Goal: Task Accomplishment & Management: Complete application form

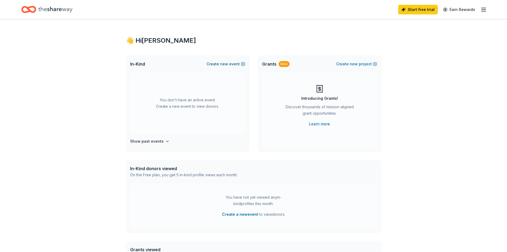
click at [228, 62] on span "new" at bounding box center [224, 64] width 8 height 6
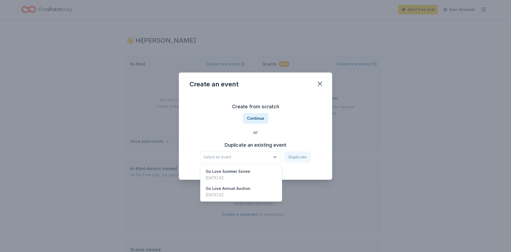
click at [276, 157] on icon "button" at bounding box center [275, 156] width 5 height 5
click at [250, 189] on div "Go Love Annual Auction [DATE] · SC" at bounding box center [241, 191] width 79 height 17
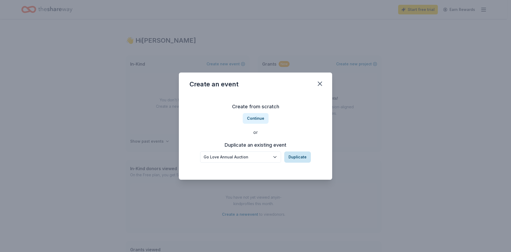
click at [294, 156] on button "Duplicate" at bounding box center [298, 156] width 27 height 11
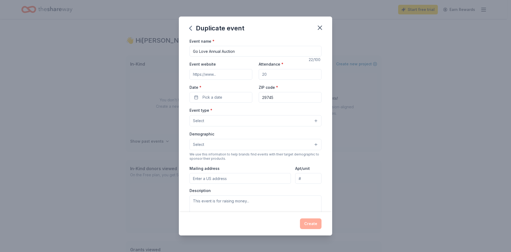
click at [208, 75] on input "Event website" at bounding box center [221, 74] width 63 height 11
click at [274, 75] on input "Attendance *" at bounding box center [290, 74] width 63 height 11
type input "200"
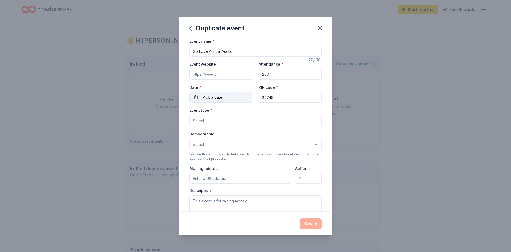
click at [212, 95] on span "Pick a date" at bounding box center [213, 97] width 20 height 6
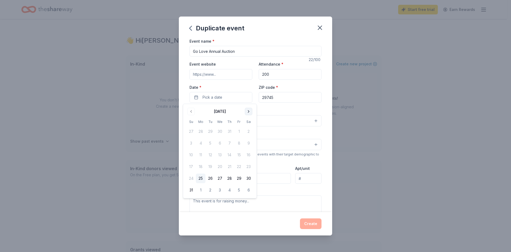
click at [250, 109] on button "Go to next month" at bounding box center [248, 111] width 7 height 7
click at [251, 110] on button "Go to next month" at bounding box center [248, 111] width 7 height 7
click at [252, 154] on button "15" at bounding box center [249, 155] width 10 height 10
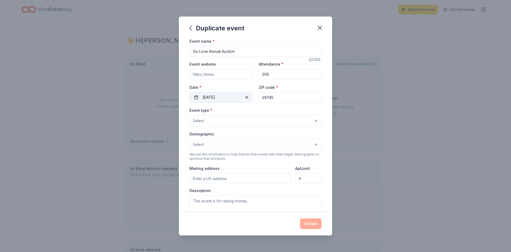
drag, startPoint x: 285, startPoint y: 98, endPoint x: 243, endPoint y: 94, distance: 41.7
click at [243, 94] on div "Event website Attendance * 200 Date * [DATE] ZIP code * 29745" at bounding box center [256, 82] width 132 height 42
type input "29715"
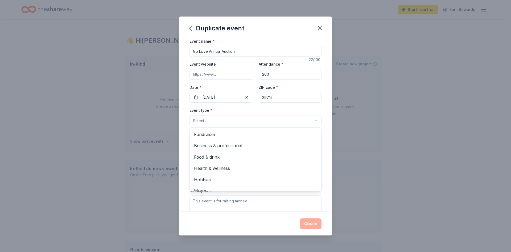
click at [221, 118] on button "Select" at bounding box center [256, 120] width 132 height 11
click at [216, 133] on span "Fundraiser" at bounding box center [255, 134] width 123 height 7
click at [388, 114] on div "Duplicate event Event name * Go Love Annual Auction 22 /100 Event website Atten…" at bounding box center [255, 126] width 511 height 252
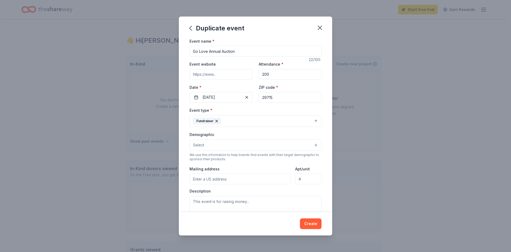
click at [218, 144] on button "Select" at bounding box center [256, 144] width 132 height 11
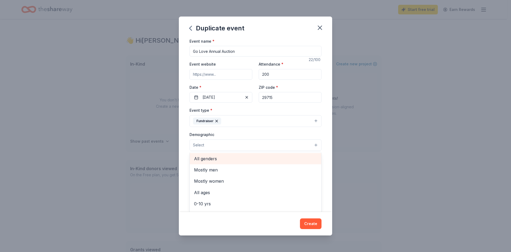
click at [220, 157] on span "All genders" at bounding box center [255, 158] width 123 height 7
click at [365, 145] on div "Duplicate event Event name * Go Love Annual Auction 22 /100 Event website Atten…" at bounding box center [255, 126] width 511 height 252
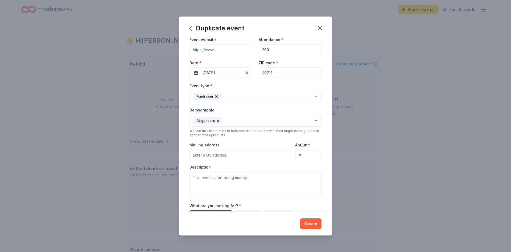
scroll to position [53, 0]
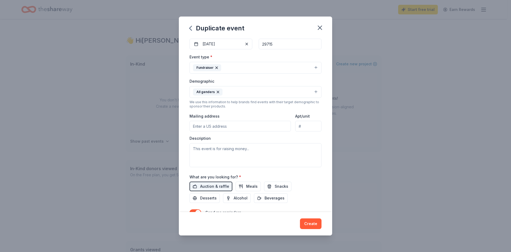
click at [212, 127] on input "Mailing address" at bounding box center [240, 126] width 101 height 11
click at [222, 127] on input "[STREET_ADDRESS]" at bounding box center [240, 126] width 101 height 11
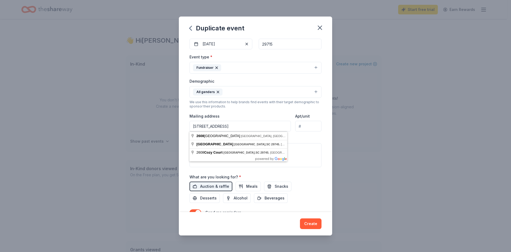
type input "[STREET_ADDRESS]"
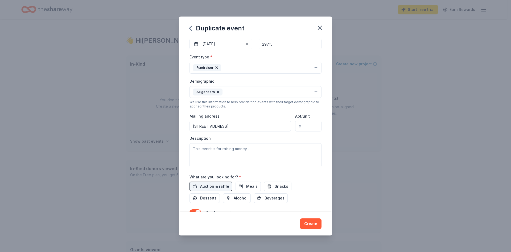
click at [404, 138] on div "Duplicate event Event name * Go Love Annual Auction 22 /100 Event website Atten…" at bounding box center [255, 126] width 511 height 252
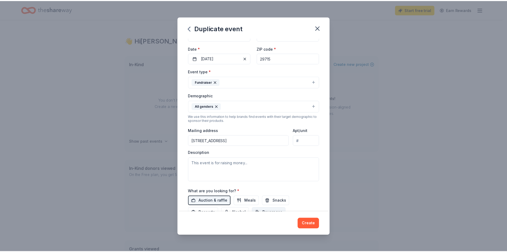
scroll to position [80, 0]
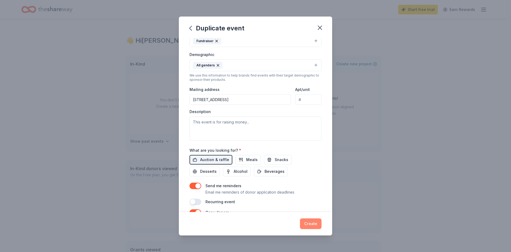
click at [310, 222] on button "Create" at bounding box center [311, 223] width 22 height 11
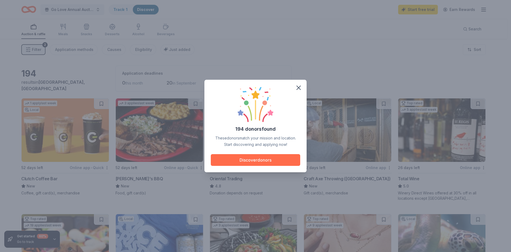
click at [269, 159] on button "Discover donors" at bounding box center [256, 160] width 90 height 12
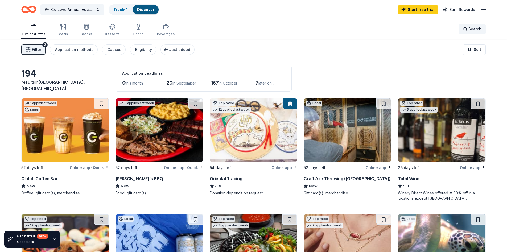
click at [470, 30] on span "Search" at bounding box center [475, 29] width 13 height 6
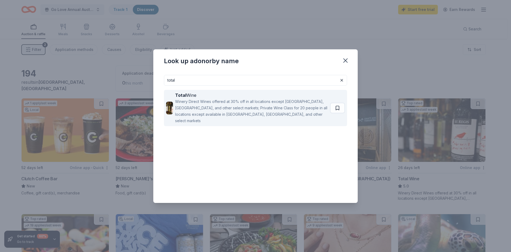
type input "total"
click at [184, 91] on div "Total Wine Winery Direct Wines offered at 30% off in all locations except [GEOG…" at bounding box center [248, 108] width 164 height 36
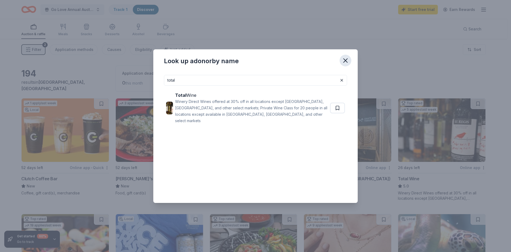
click at [344, 59] on icon "button" at bounding box center [346, 61] width 4 height 4
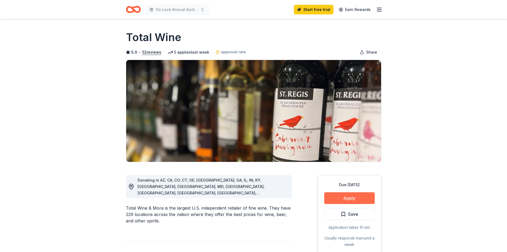
click at [343, 194] on button "Apply" at bounding box center [349, 198] width 51 height 12
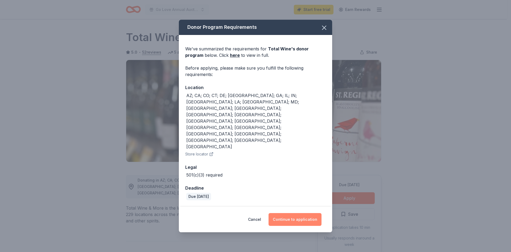
click at [291, 213] on button "Continue to application" at bounding box center [295, 219] width 53 height 13
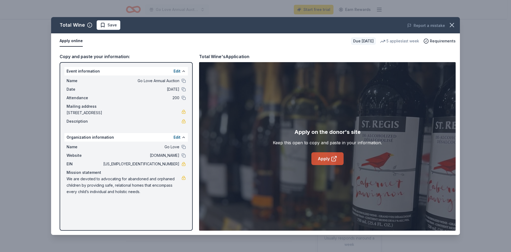
click at [331, 155] on icon at bounding box center [334, 158] width 6 height 6
